Goal: Check status: Check status

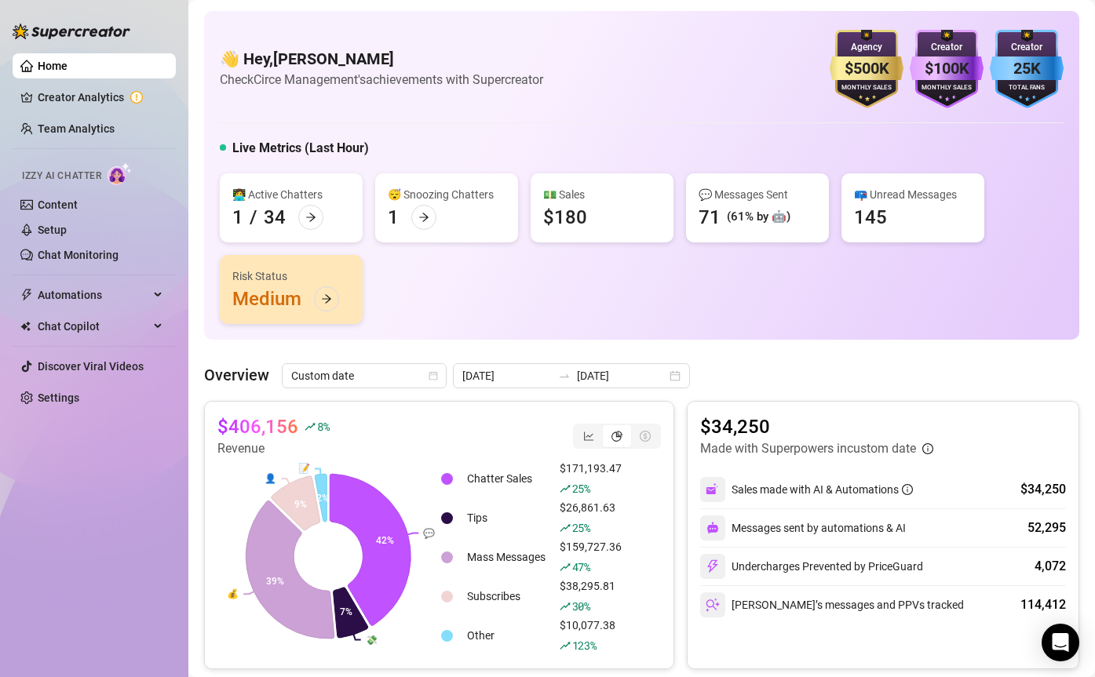
scroll to position [115, 0]
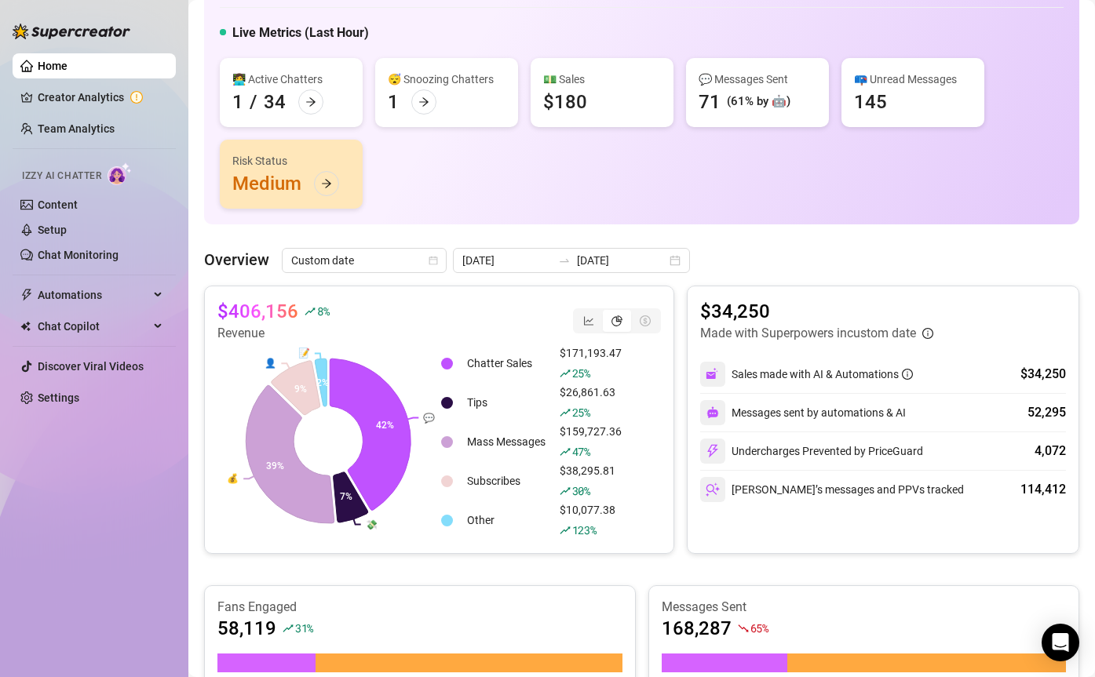
click at [67, 131] on link "Team Analytics" at bounding box center [76, 128] width 77 height 13
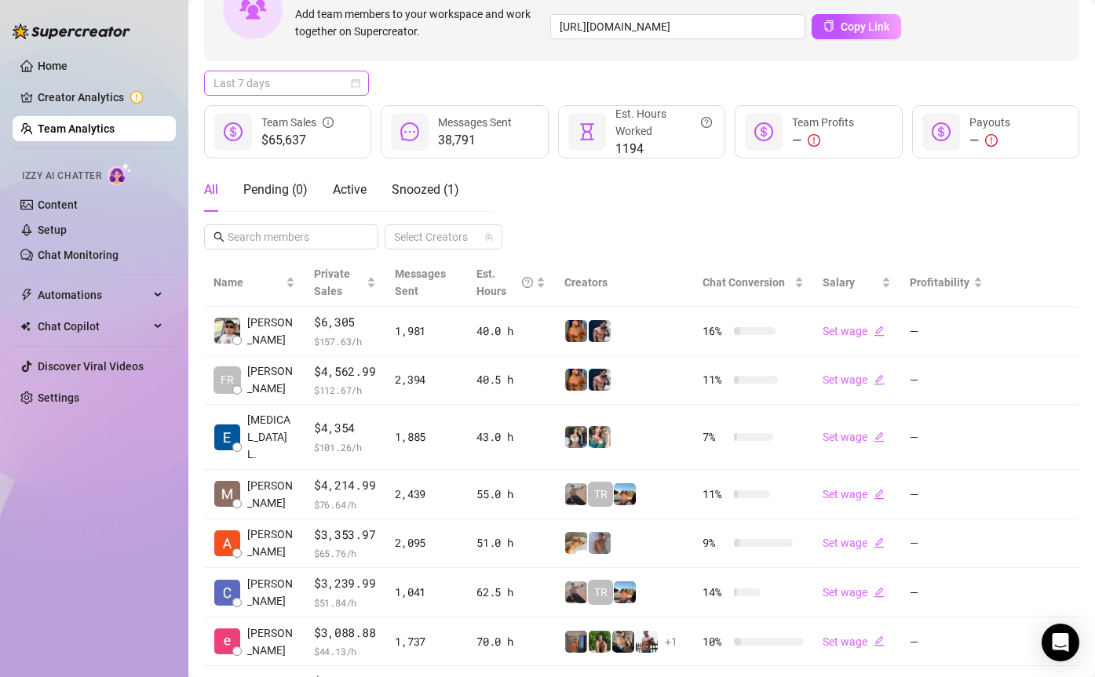
click at [250, 78] on span "Last 7 days" at bounding box center [286, 83] width 146 height 24
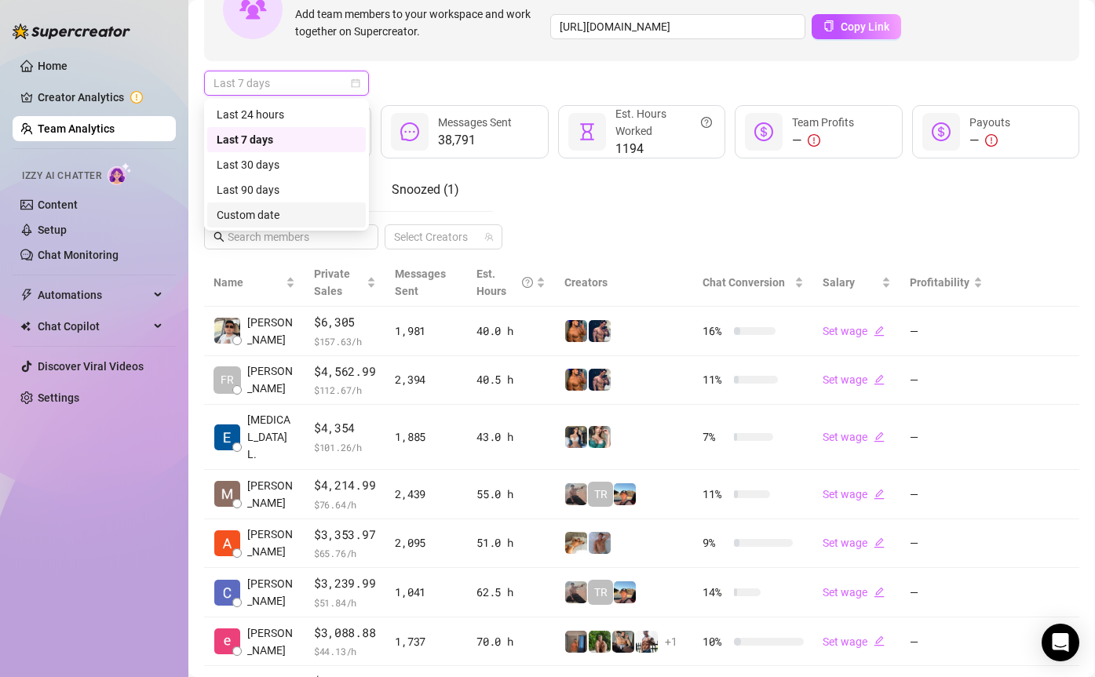
click at [264, 214] on div "Custom date" at bounding box center [287, 214] width 140 height 17
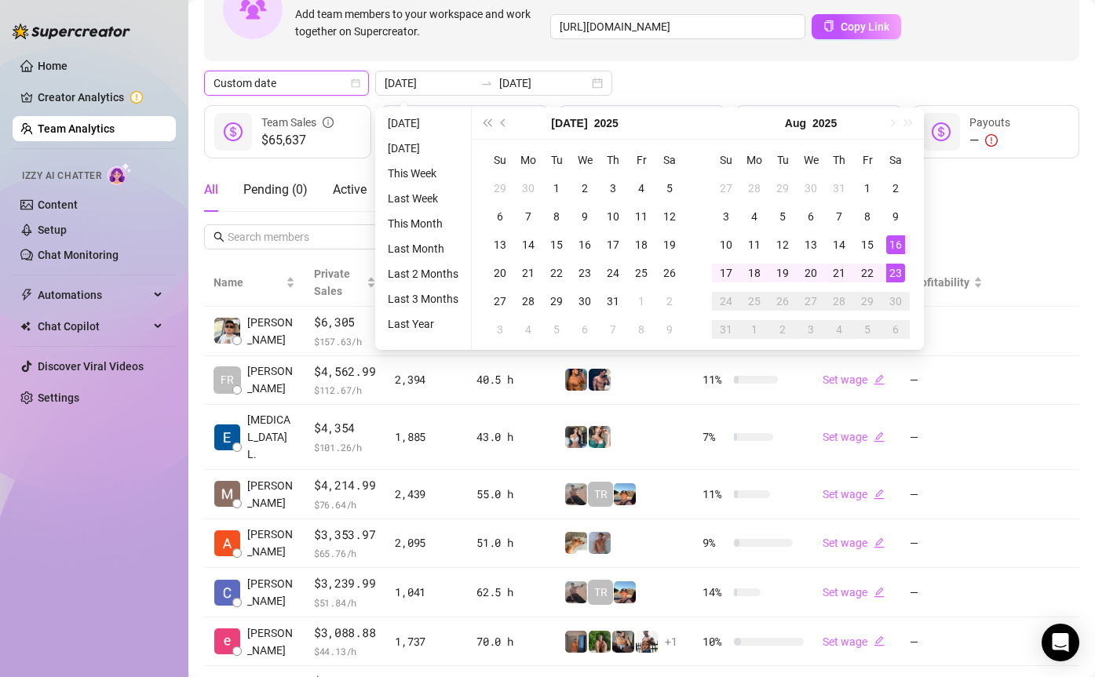
type input "[DATE]"
click at [898, 271] on div "23" at bounding box center [895, 273] width 19 height 19
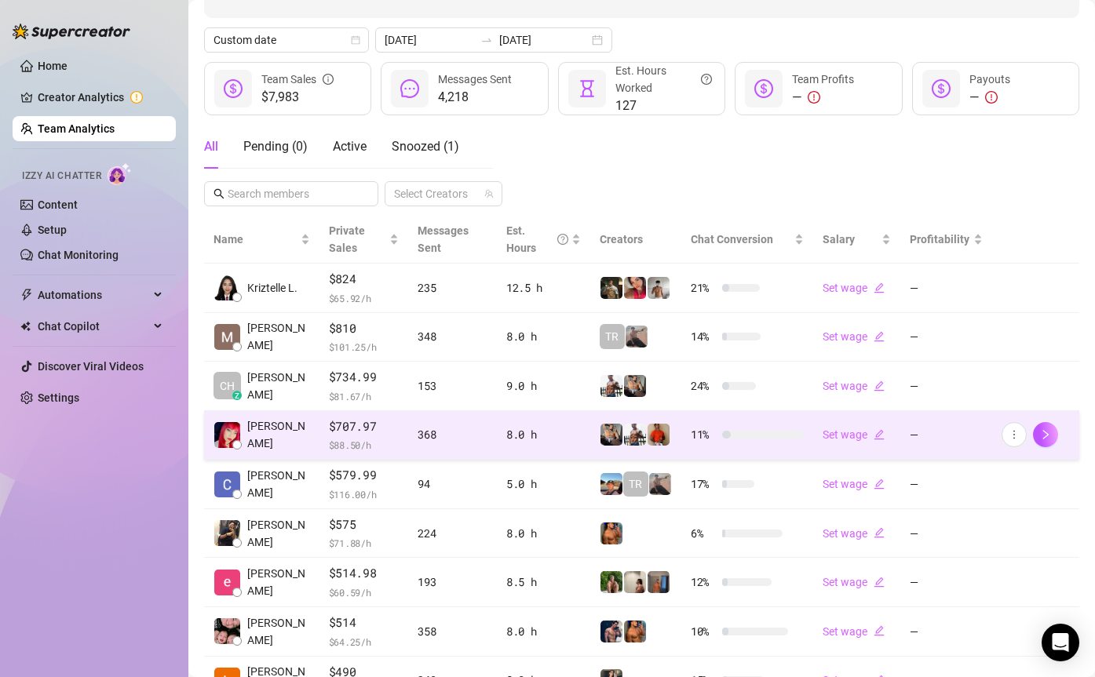
scroll to position [128, 0]
